Goal: Task Accomplishment & Management: Complete application form

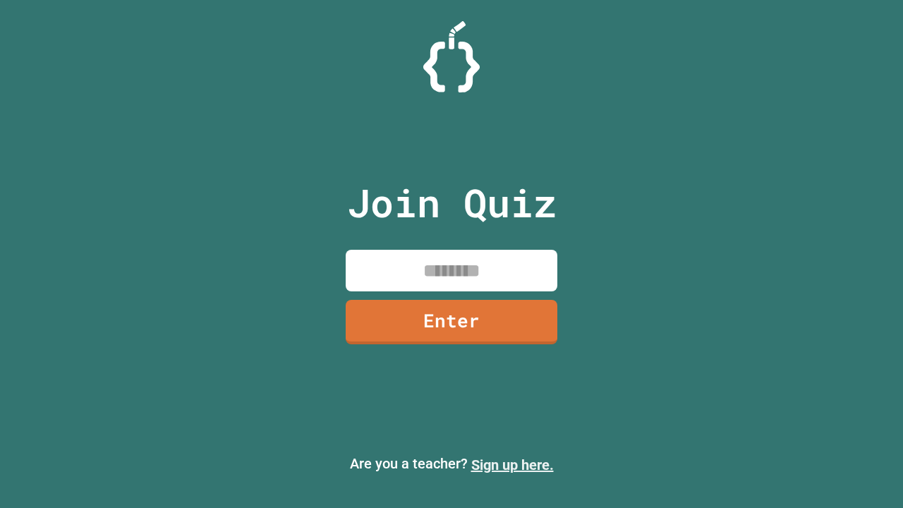
click at [512, 465] on link "Sign up here." at bounding box center [512, 464] width 83 height 17
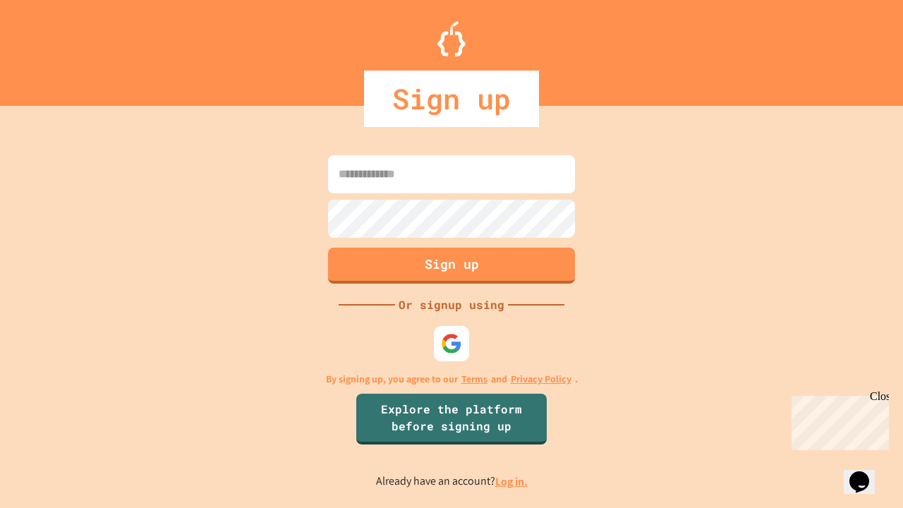
click at [512, 481] on link "Log in." at bounding box center [511, 481] width 32 height 15
